Goal: Task Accomplishment & Management: Use online tool/utility

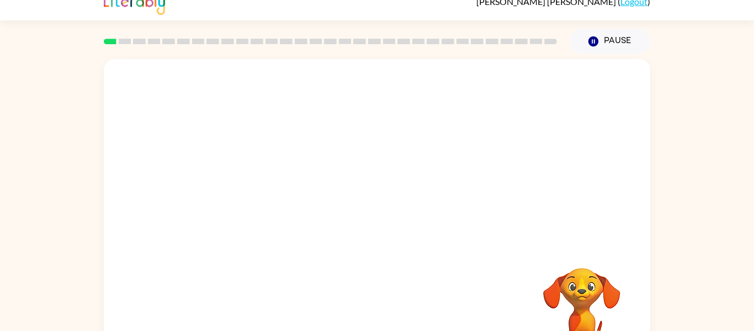
scroll to position [14, 0]
click at [0, 109] on div "Your browser must support playing .mp4 files to use Literably. Please try using…" at bounding box center [377, 214] width 754 height 320
click at [1, 214] on div "Your browser must support playing .mp4 files to use Literably. Please try using…" at bounding box center [377, 214] width 754 height 320
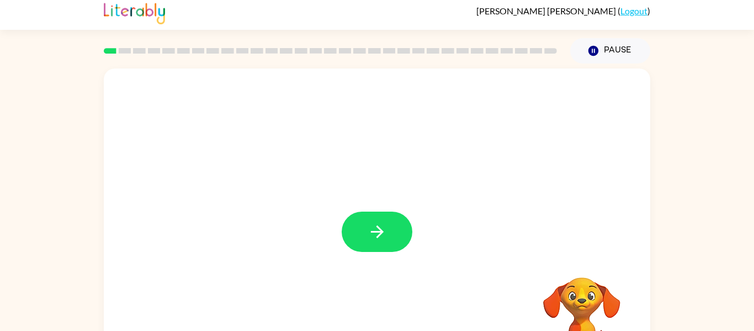
scroll to position [1, 0]
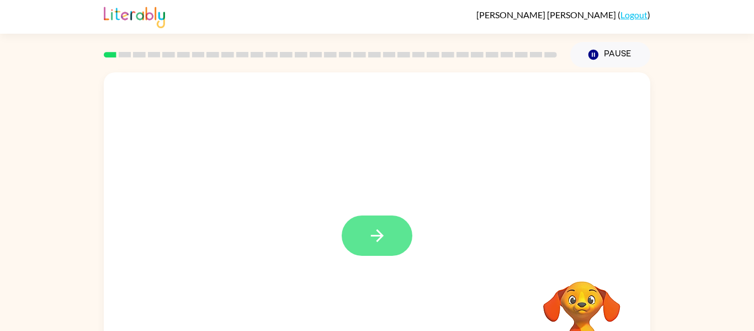
click at [388, 237] on button "button" at bounding box center [377, 235] width 71 height 40
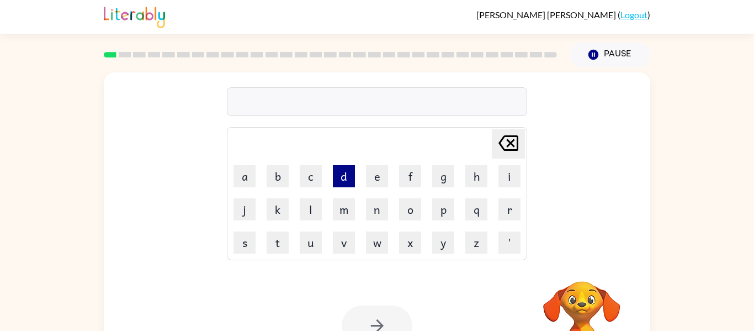
click at [343, 182] on button "d" at bounding box center [344, 176] width 22 height 22
click at [409, 220] on button "o" at bounding box center [410, 209] width 22 height 22
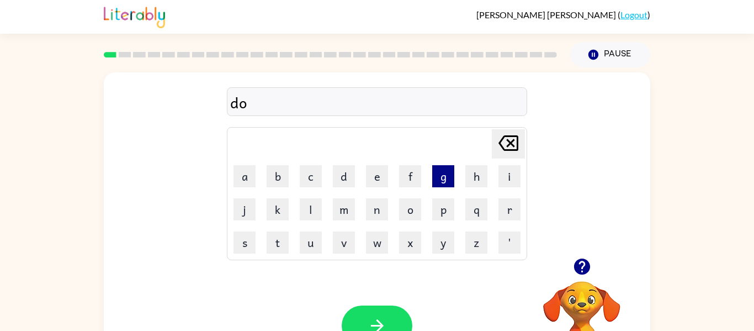
click at [443, 180] on button "g" at bounding box center [443, 176] width 22 height 22
click at [517, 148] on icon at bounding box center [508, 142] width 20 height 15
click at [516, 147] on icon at bounding box center [508, 142] width 20 height 15
click at [518, 146] on icon at bounding box center [508, 142] width 20 height 15
click at [520, 143] on icon "[PERSON_NAME] last character input" at bounding box center [508, 143] width 26 height 26
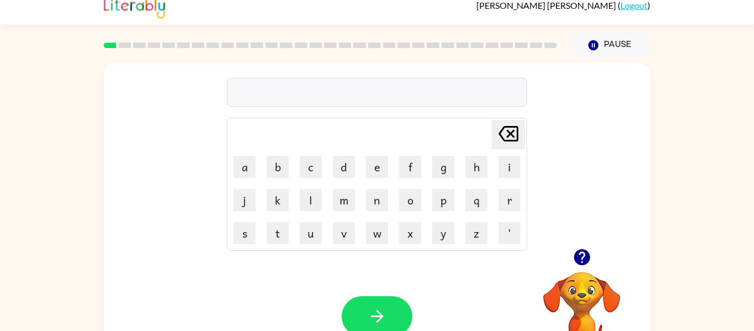
scroll to position [13, 0]
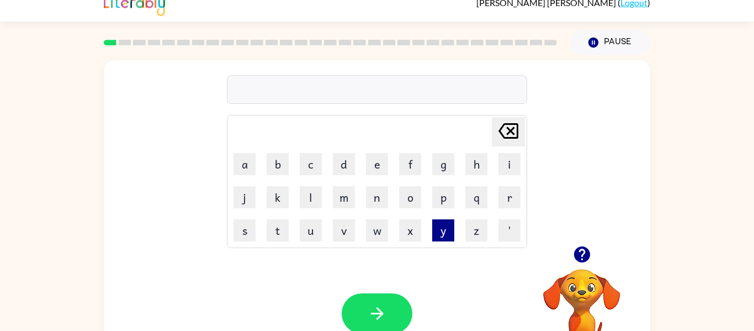
click at [440, 234] on button "y" at bounding box center [443, 230] width 22 height 22
click at [313, 239] on button "u" at bounding box center [311, 230] width 22 height 22
click at [344, 206] on button "m" at bounding box center [344, 197] width 22 height 22
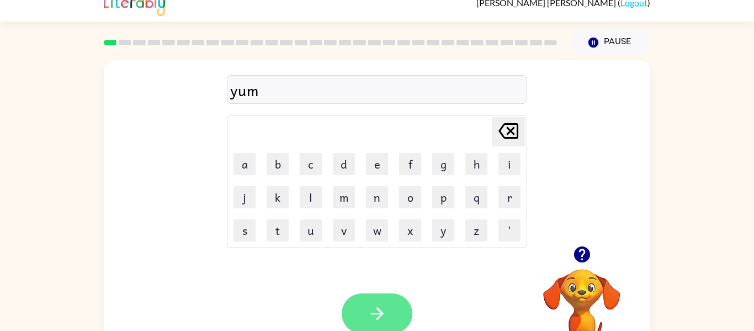
click at [393, 308] on button "button" at bounding box center [377, 313] width 71 height 40
click at [677, 317] on div "toy Delete Delete last character input a b c d e f g h i j k l m n o p q r s t …" at bounding box center [377, 215] width 754 height 320
click at [385, 310] on icon "button" at bounding box center [376, 312] width 19 height 19
click at [513, 131] on icon "[PERSON_NAME] last character input" at bounding box center [508, 131] width 26 height 26
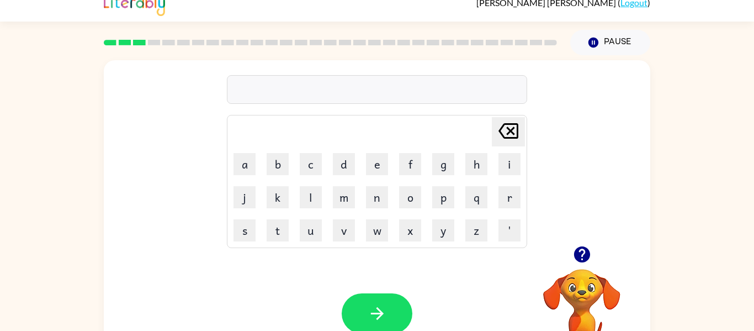
type button "delete"
click at [381, 312] on icon "button" at bounding box center [376, 313] width 13 height 13
click at [513, 132] on icon at bounding box center [508, 130] width 20 height 15
click at [511, 128] on icon "[PERSON_NAME] last character input" at bounding box center [508, 131] width 26 height 26
click at [511, 124] on icon at bounding box center [508, 130] width 20 height 15
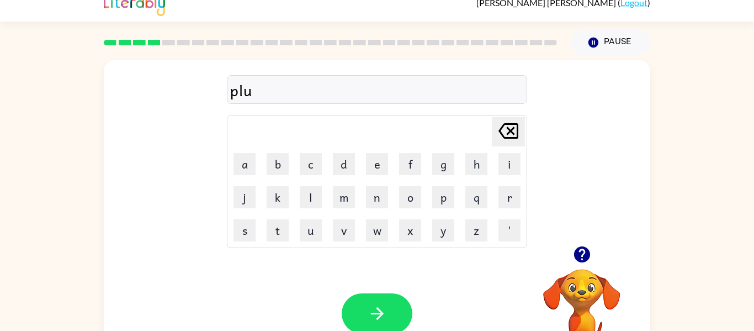
type button "delete"
click at [390, 305] on button "button" at bounding box center [377, 313] width 71 height 40
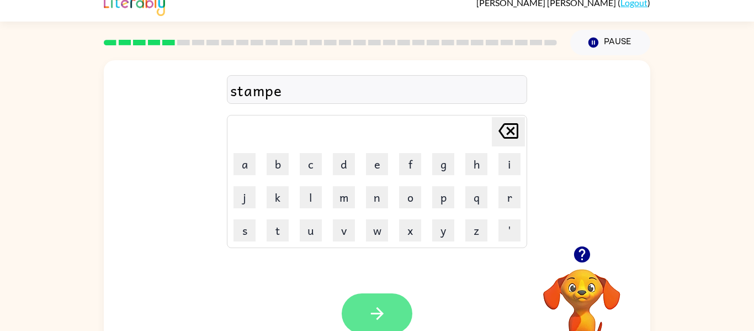
click at [392, 324] on button "button" at bounding box center [377, 313] width 71 height 40
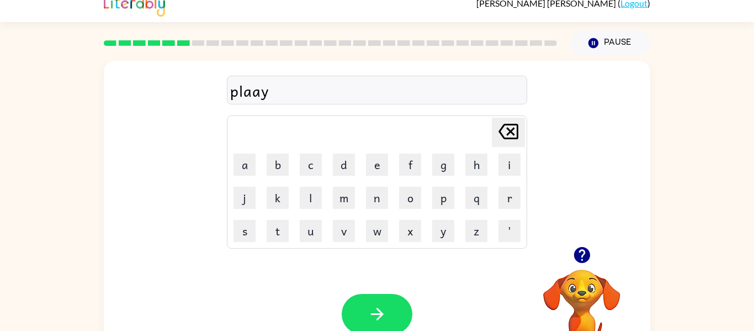
scroll to position [7, 0]
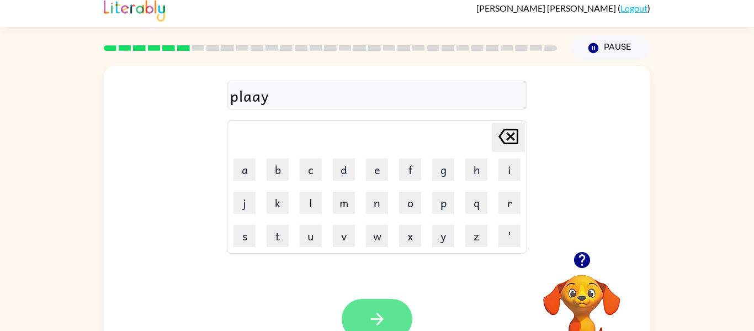
click at [388, 321] on button "button" at bounding box center [377, 318] width 71 height 40
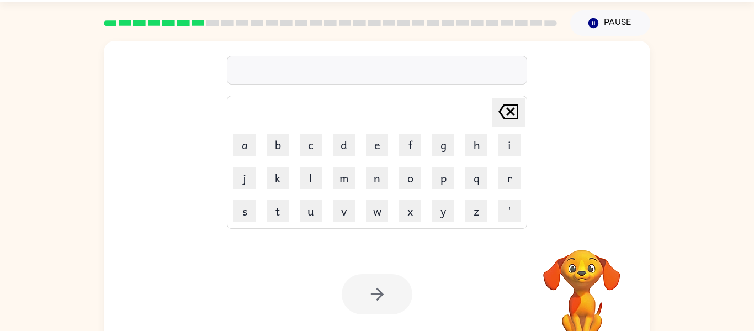
scroll to position [33, 0]
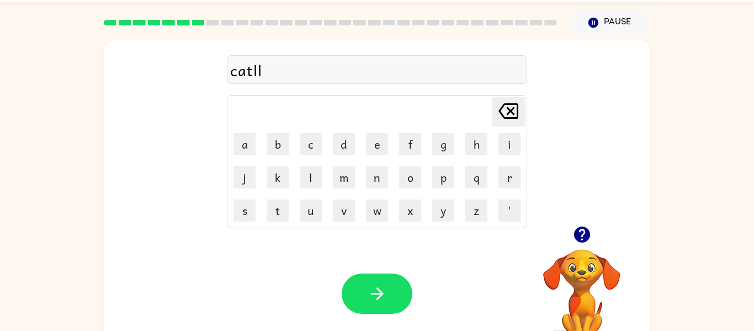
click at [514, 108] on icon at bounding box center [508, 110] width 20 height 15
type button "delete"
click at [377, 302] on icon "button" at bounding box center [376, 293] width 19 height 19
click at [378, 298] on div at bounding box center [377, 293] width 71 height 40
click at [400, 287] on button "button" at bounding box center [377, 293] width 71 height 40
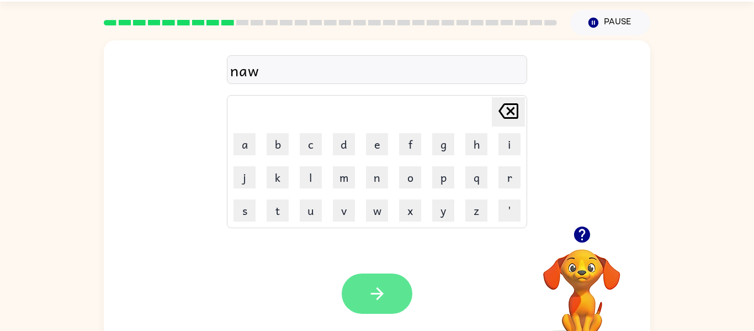
click at [393, 295] on button "button" at bounding box center [377, 293] width 71 height 40
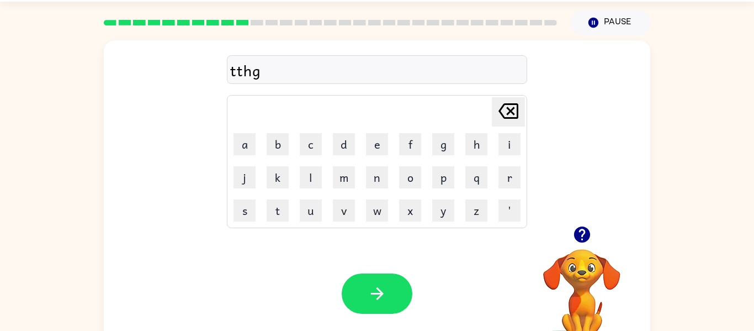
click at [510, 116] on icon "[PERSON_NAME] last character input" at bounding box center [508, 111] width 26 height 26
click at [512, 116] on icon "[PERSON_NAME] last character input" at bounding box center [508, 111] width 26 height 26
click at [521, 119] on icon "[PERSON_NAME] last character input" at bounding box center [508, 111] width 26 height 26
type button "delete"
click at [388, 296] on button "button" at bounding box center [377, 293] width 71 height 40
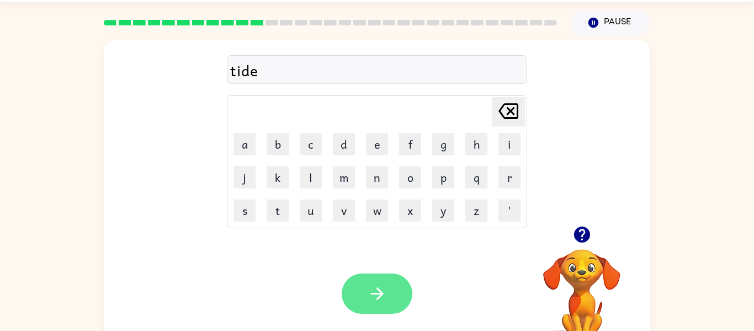
click at [392, 295] on button "button" at bounding box center [377, 293] width 71 height 40
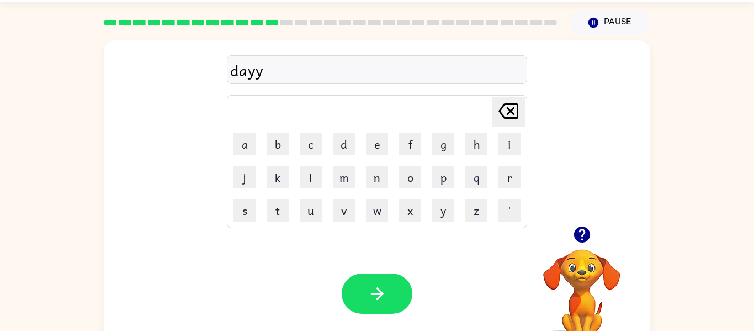
click at [510, 120] on icon "[PERSON_NAME] last character input" at bounding box center [508, 111] width 26 height 26
type button "delete"
click at [492, 97] on button "[PERSON_NAME] last character input" at bounding box center [508, 111] width 33 height 29
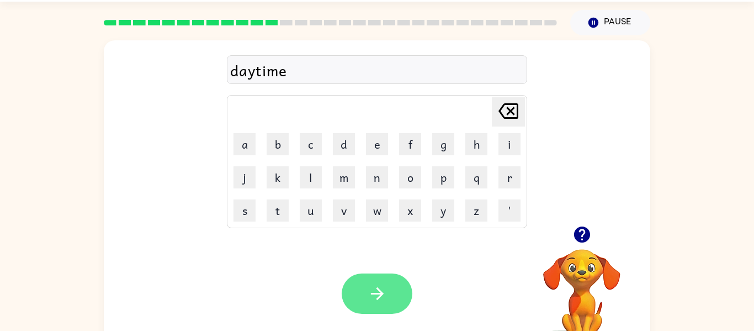
click at [404, 298] on button "button" at bounding box center [377, 293] width 71 height 40
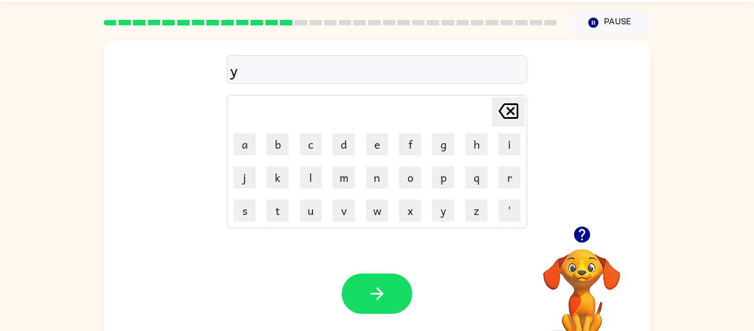
click at [240, 74] on div "y" at bounding box center [377, 69] width 294 height 23
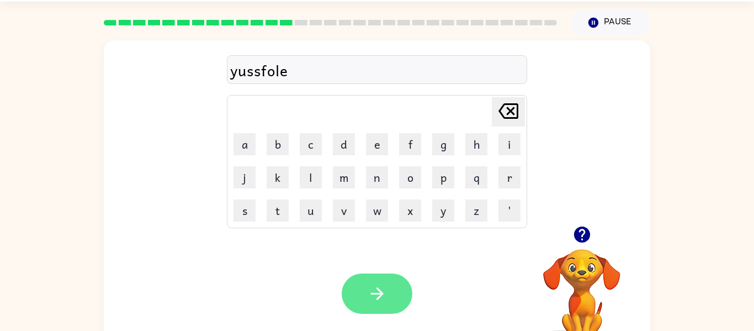
click at [389, 292] on button "button" at bounding box center [377, 293] width 71 height 40
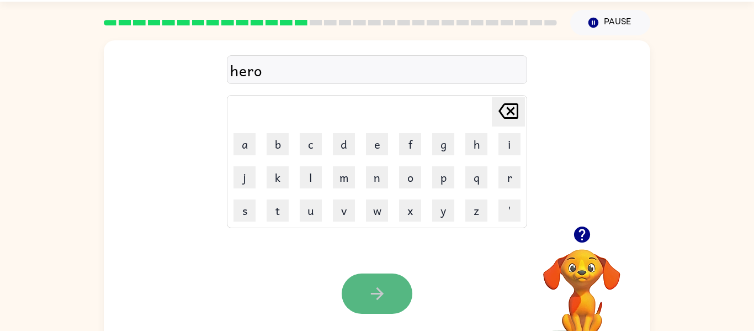
click at [380, 303] on button "button" at bounding box center [377, 293] width 71 height 40
click at [373, 280] on button "button" at bounding box center [377, 293] width 71 height 40
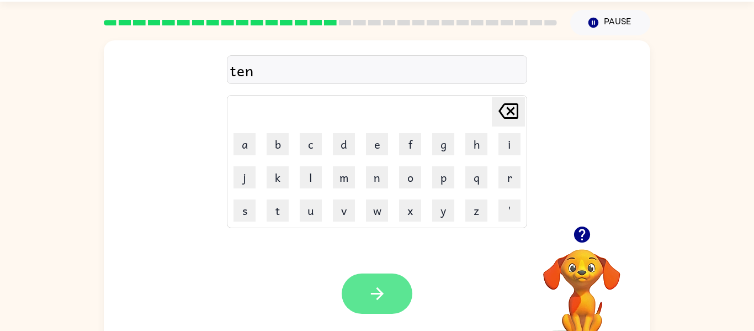
click at [358, 297] on button "button" at bounding box center [377, 293] width 71 height 40
click at [246, 75] on div "thf" at bounding box center [377, 69] width 294 height 23
click at [387, 291] on button "button" at bounding box center [377, 293] width 71 height 40
click at [376, 300] on icon "button" at bounding box center [376, 293] width 19 height 19
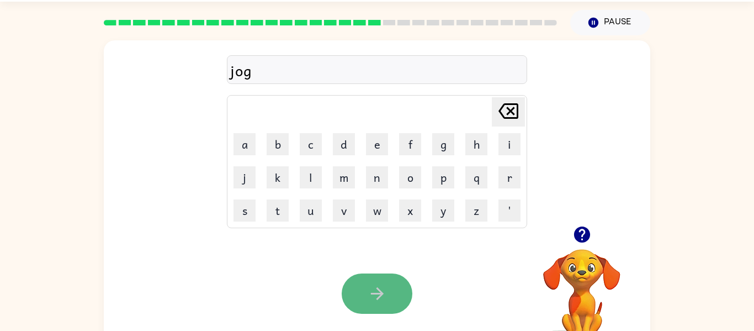
click at [356, 294] on button "button" at bounding box center [377, 293] width 71 height 40
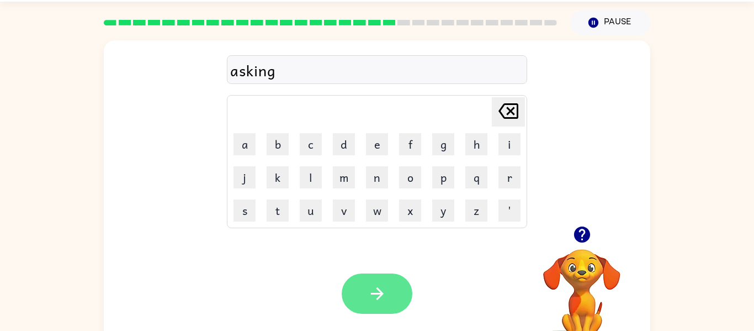
click at [372, 290] on icon "button" at bounding box center [376, 293] width 19 height 19
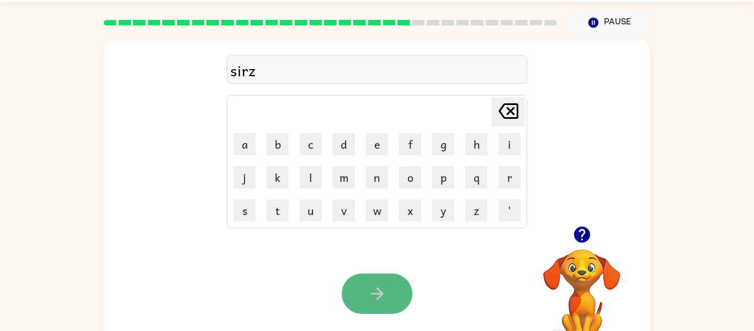
click at [391, 298] on button "button" at bounding box center [377, 293] width 71 height 40
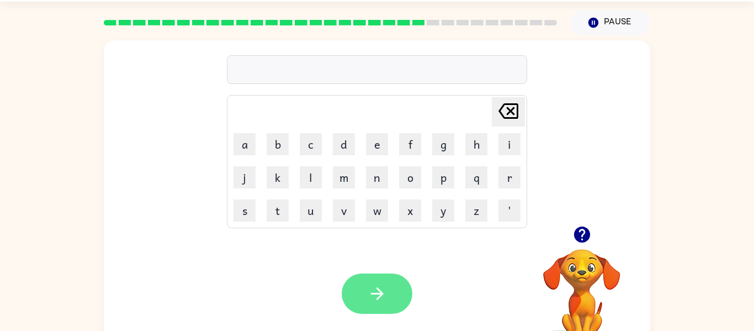
click at [392, 298] on button "button" at bounding box center [377, 293] width 71 height 40
click at [372, 279] on button "button" at bounding box center [377, 293] width 71 height 40
click at [377, 282] on button "button" at bounding box center [377, 293] width 71 height 40
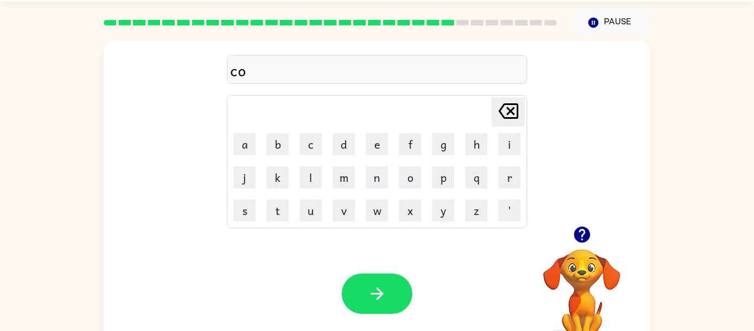
click at [252, 73] on div "co" at bounding box center [377, 69] width 294 height 23
click at [504, 110] on icon "[PERSON_NAME] last character input" at bounding box center [508, 111] width 26 height 26
type button "delete"
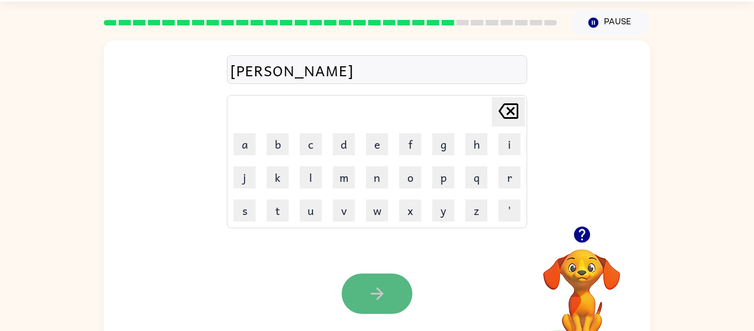
click at [399, 286] on button "button" at bounding box center [377, 293] width 71 height 40
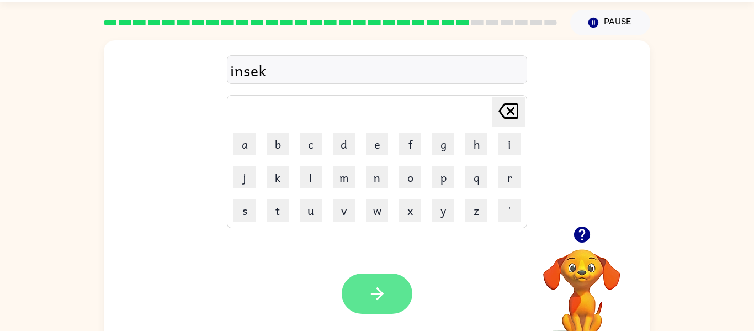
click at [397, 294] on button "button" at bounding box center [377, 293] width 71 height 40
click at [383, 284] on icon "button" at bounding box center [376, 293] width 19 height 19
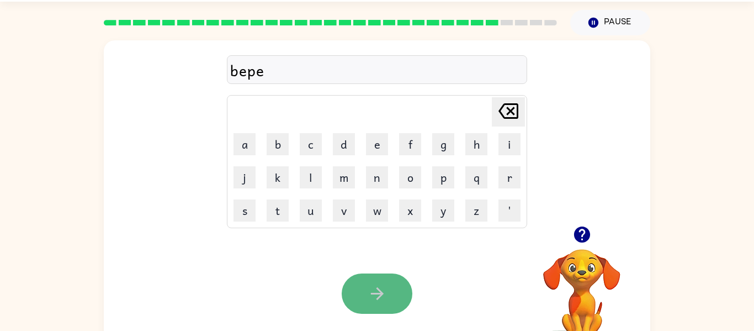
click at [379, 287] on icon "button" at bounding box center [376, 293] width 19 height 19
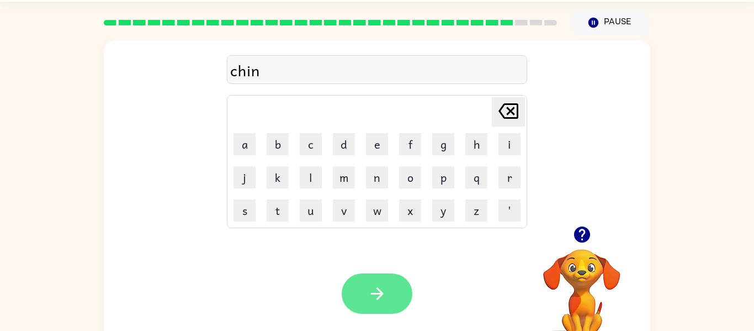
click at [370, 279] on button "button" at bounding box center [377, 293] width 71 height 40
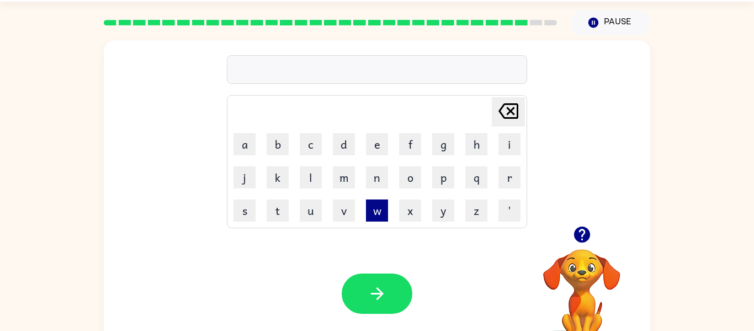
click at [385, 202] on button "w" at bounding box center [377, 210] width 22 height 22
click at [374, 149] on button "e" at bounding box center [377, 144] width 22 height 22
click at [448, 179] on button "p" at bounding box center [443, 177] width 22 height 22
click at [383, 146] on button "e" at bounding box center [377, 144] width 22 height 22
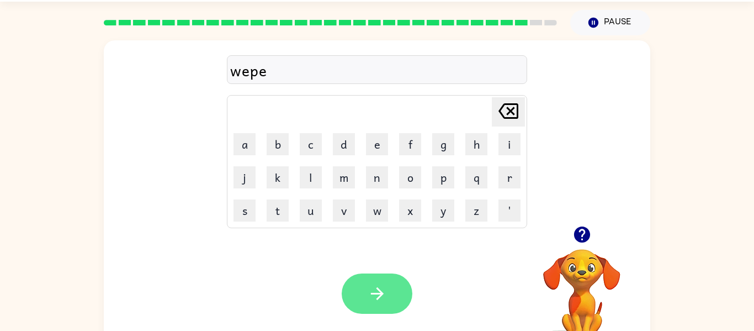
click at [374, 298] on icon "button" at bounding box center [376, 293] width 19 height 19
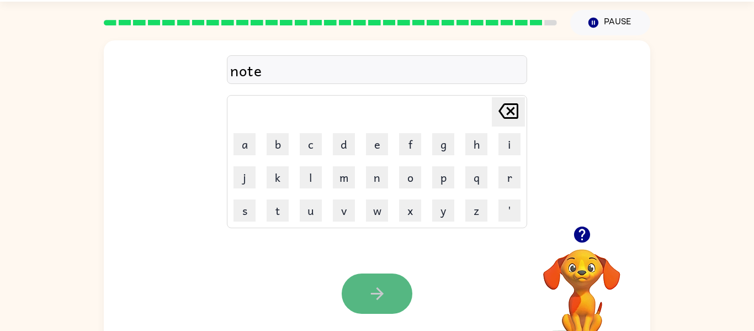
click at [396, 286] on button "button" at bounding box center [377, 293] width 71 height 40
